Goal: Find specific page/section: Find specific page/section

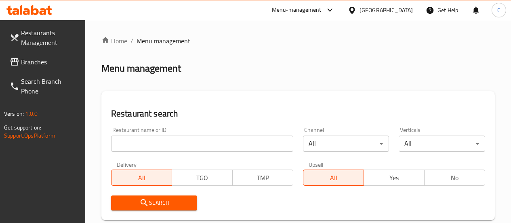
scroll to position [249, 0]
click at [137, 143] on input "search" at bounding box center [202, 143] width 182 height 16
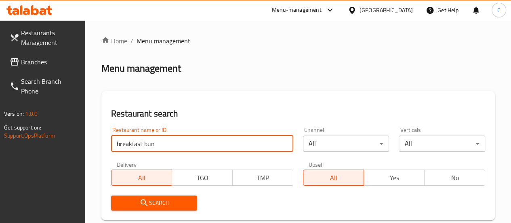
type input "breakfast bun"
click button "Search" at bounding box center [154, 202] width 86 height 15
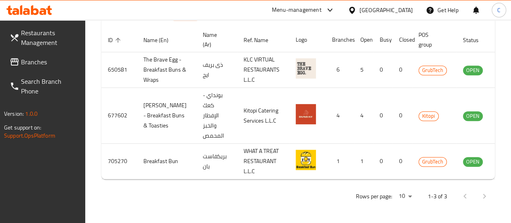
scroll to position [0, 11]
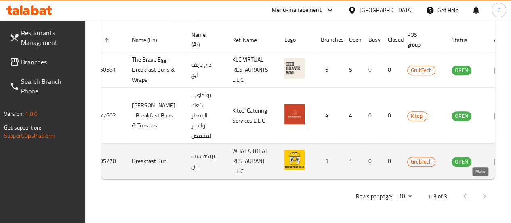
click at [494, 166] on icon "enhanced table" at bounding box center [499, 161] width 10 height 10
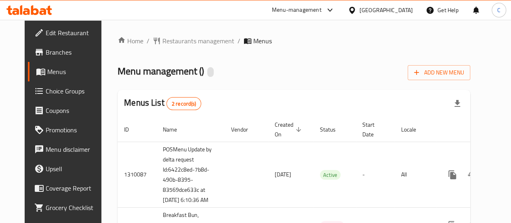
click at [46, 55] on span "Branches" at bounding box center [75, 52] width 58 height 10
